Goal: Information Seeking & Learning: Learn about a topic

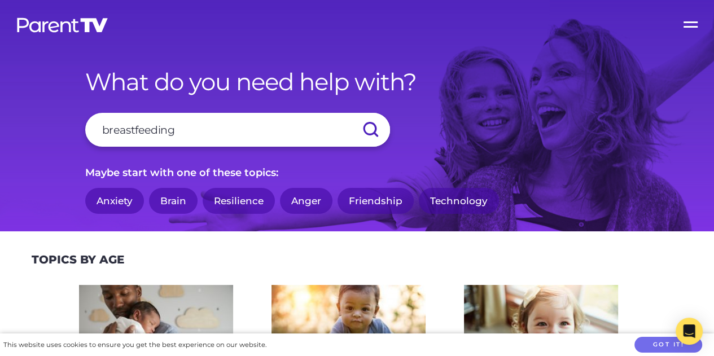
type input "breastfeeding"
click at [350, 113] on input "submit" at bounding box center [369, 130] width 39 height 34
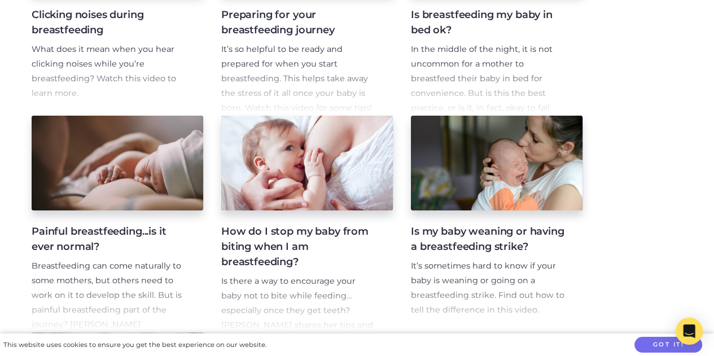
scroll to position [552, 0]
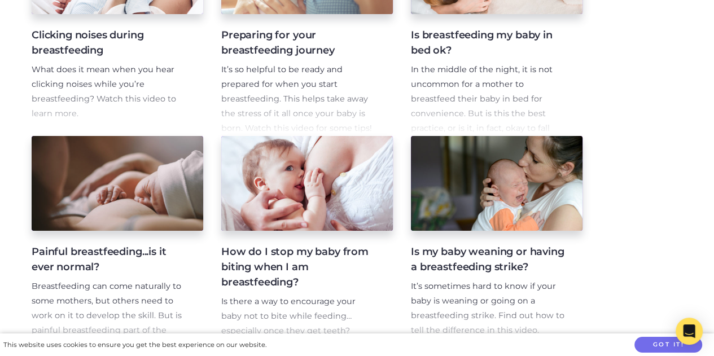
click at [485, 102] on p "In the middle of the night, it is not uncommon for a mother to breastfeed their…" at bounding box center [487, 107] width 153 height 88
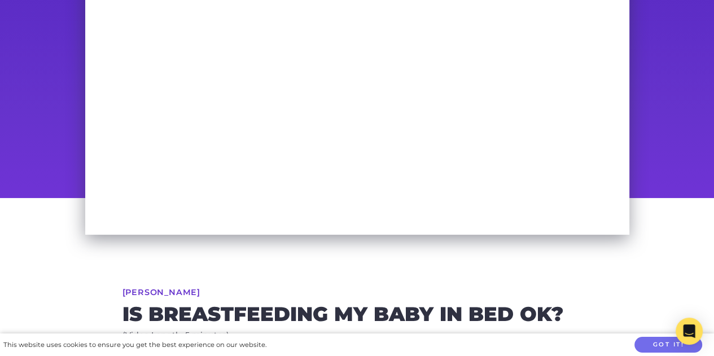
scroll to position [99, 0]
